Goal: Check status: Check status

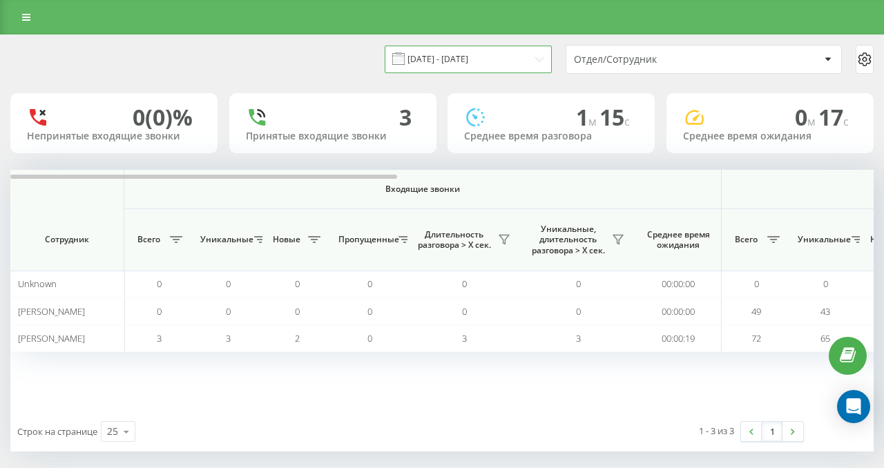
click at [520, 64] on input "[DATE] - [DATE]" at bounding box center [467, 59] width 167 height 27
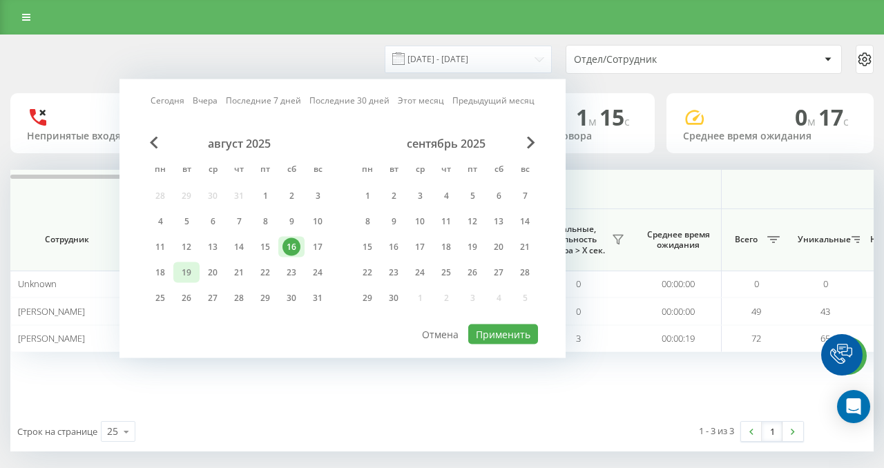
click at [192, 273] on div "19" at bounding box center [186, 273] width 18 height 18
click at [472, 327] on button "Применить" at bounding box center [503, 334] width 70 height 20
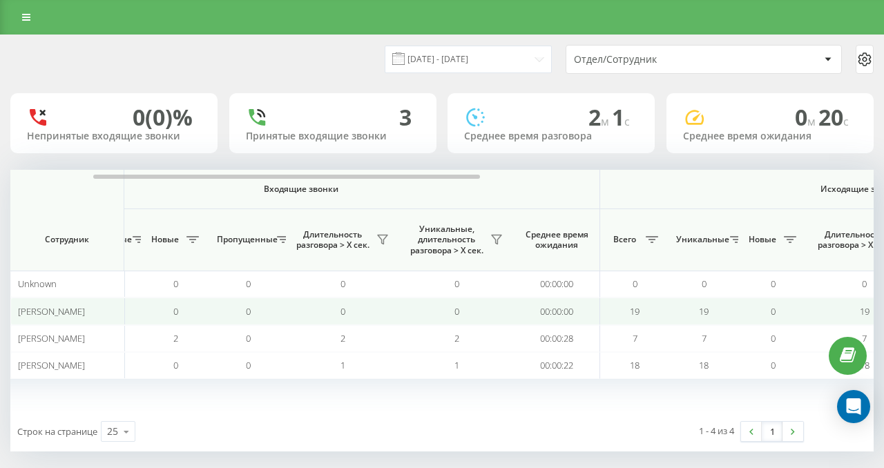
scroll to position [0, 145]
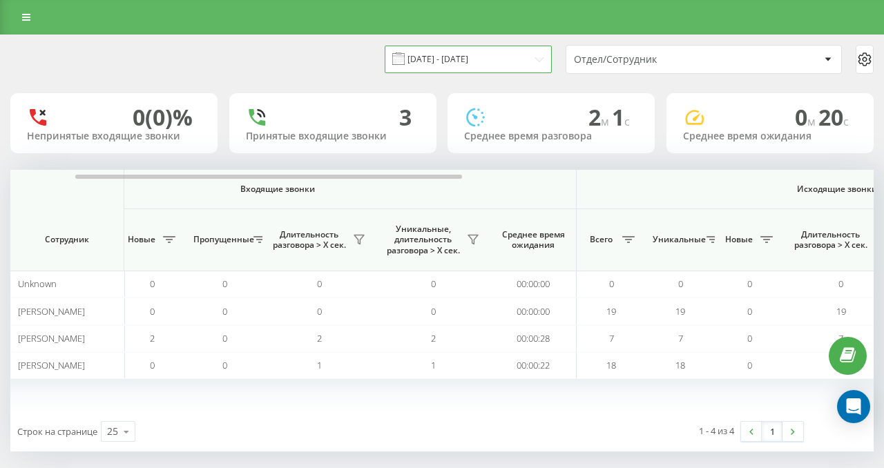
click at [533, 64] on input "[DATE] - [DATE]" at bounding box center [467, 59] width 167 height 27
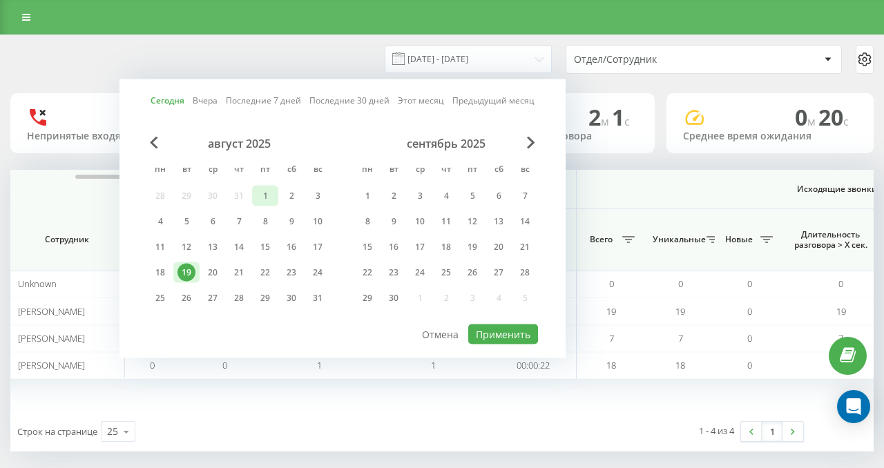
click at [269, 190] on div "1" at bounding box center [265, 196] width 18 height 18
click at [195, 270] on div "19" at bounding box center [186, 272] width 26 height 21
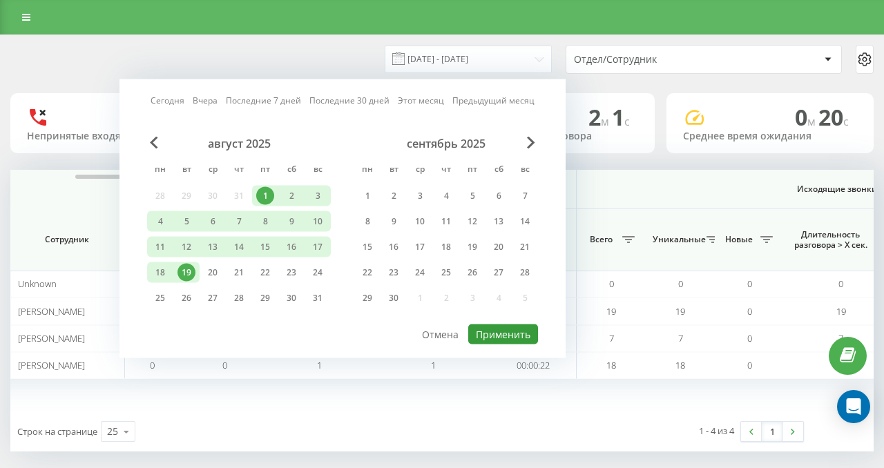
click at [489, 327] on button "Применить" at bounding box center [503, 334] width 70 height 20
type input "[DATE] - [DATE]"
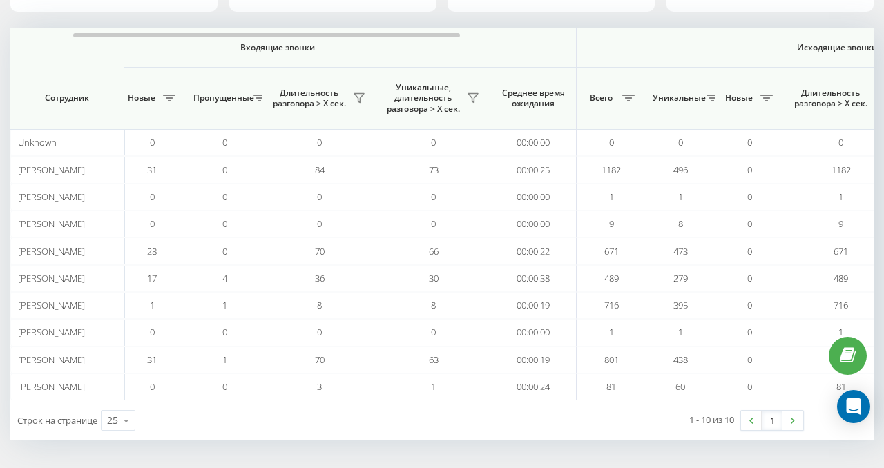
scroll to position [0, 152]
